Goal: Register for event/course

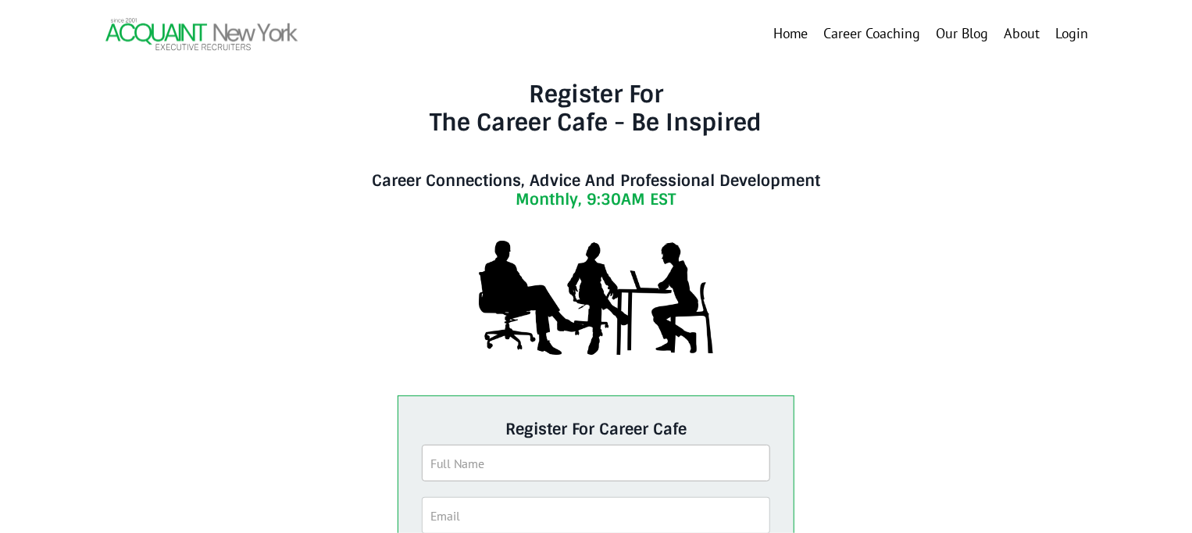
click at [539, 462] on input "text" at bounding box center [596, 463] width 348 height 37
type input "[PERSON_NAME]"
type input "[EMAIL_ADDRESS][DOMAIN_NAME]"
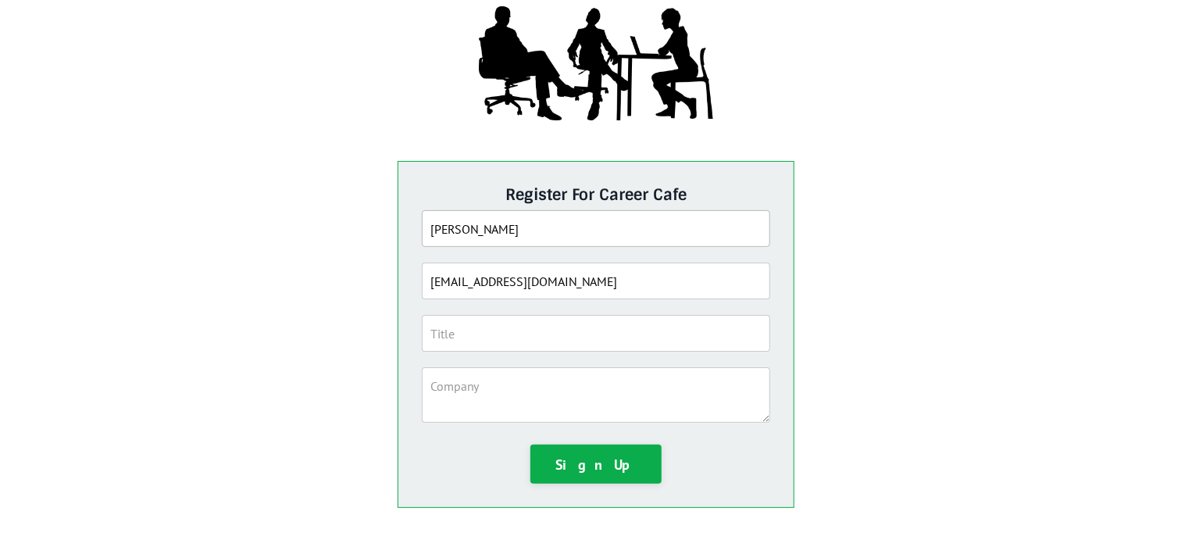
scroll to position [249, 0]
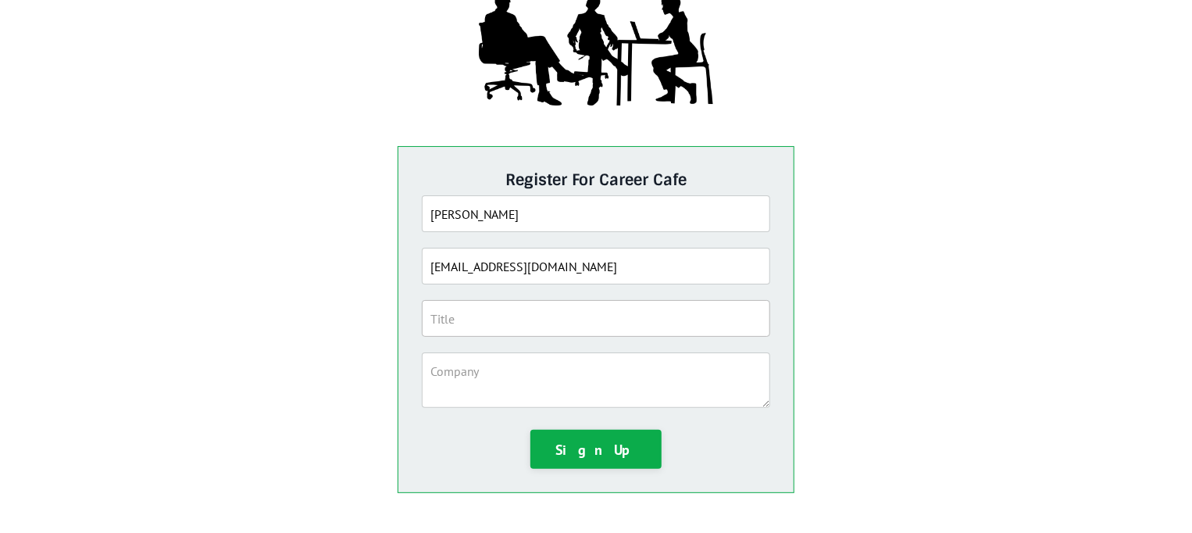
click at [504, 309] on input "text" at bounding box center [596, 318] width 348 height 37
type input "D"
type input "Product Development/ Technical Designer"
click at [497, 375] on textarea at bounding box center [596, 379] width 348 height 55
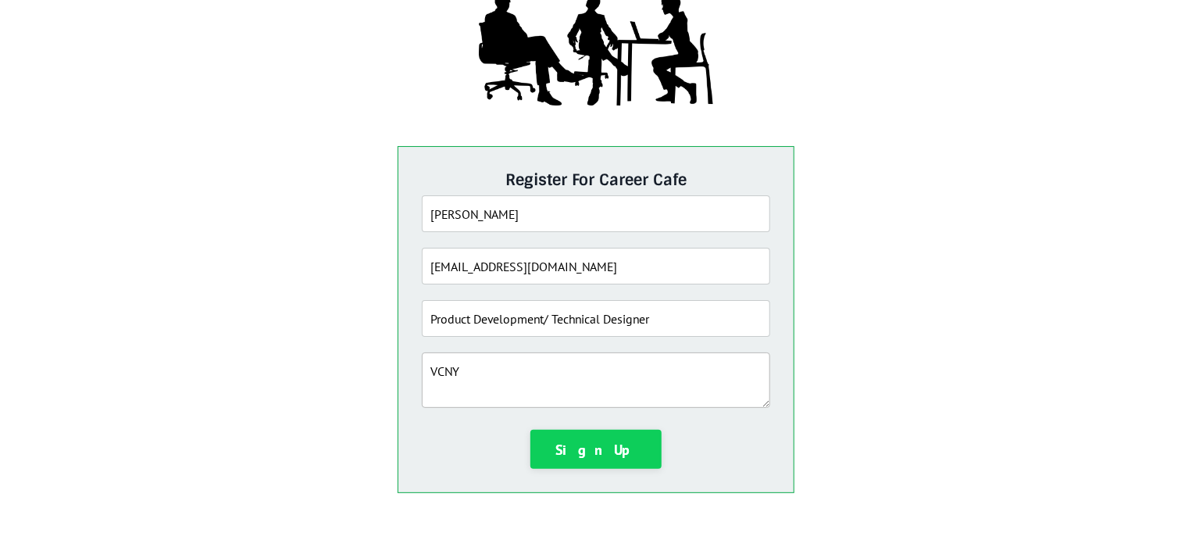
type textarea "VCNY"
click at [584, 436] on button "Sign Up" at bounding box center [595, 449] width 131 height 39
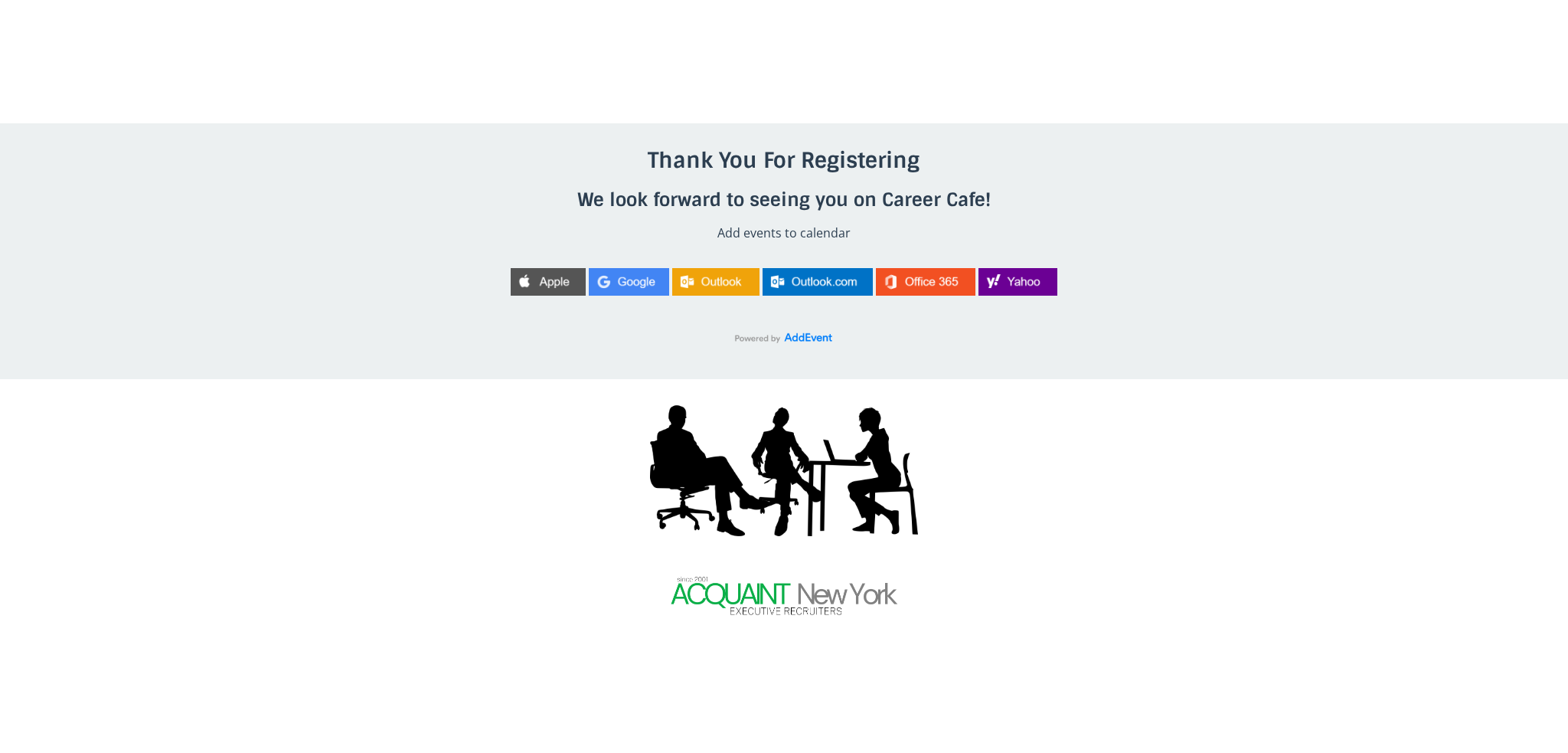
click at [759, 229] on p "Add events to calendar" at bounding box center [783, 233] width 710 height 20
click at [628, 279] on img at bounding box center [629, 281] width 80 height 27
